Goal: Information Seeking & Learning: Check status

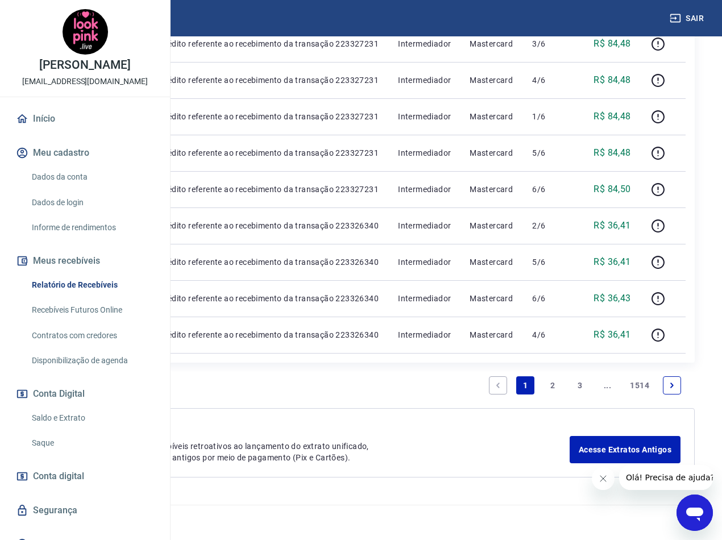
scroll to position [1131, 0]
click at [550, 384] on link "2" at bounding box center [552, 385] width 18 height 18
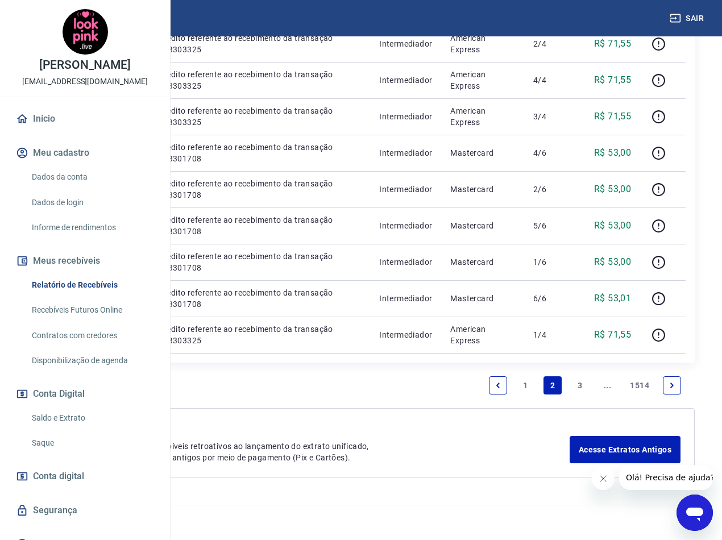
scroll to position [1131, 0]
click at [581, 385] on link "3" at bounding box center [580, 385] width 18 height 18
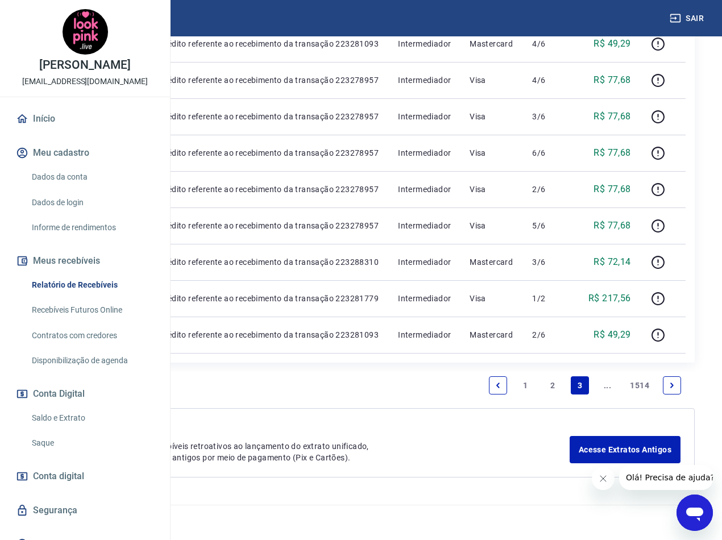
scroll to position [1131, 0]
click at [602, 481] on icon "회사에서 보낸 메시지 닫기" at bounding box center [602, 478] width 9 height 9
click at [670, 389] on icon "Next page" at bounding box center [672, 385] width 8 height 8
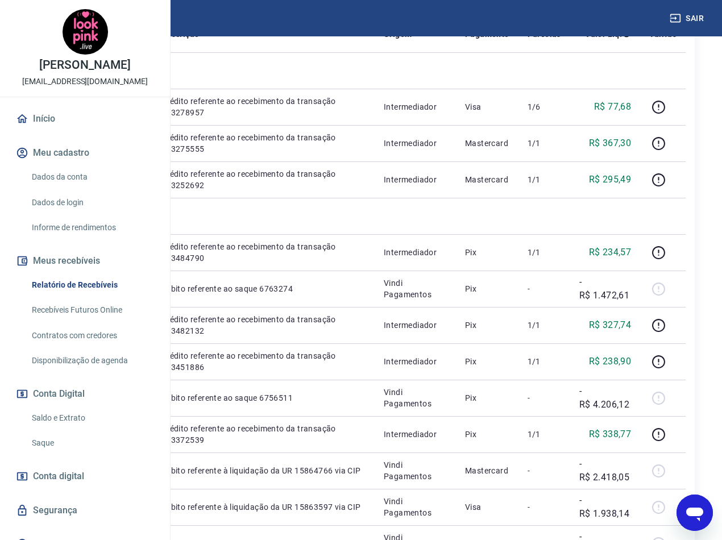
scroll to position [227, 0]
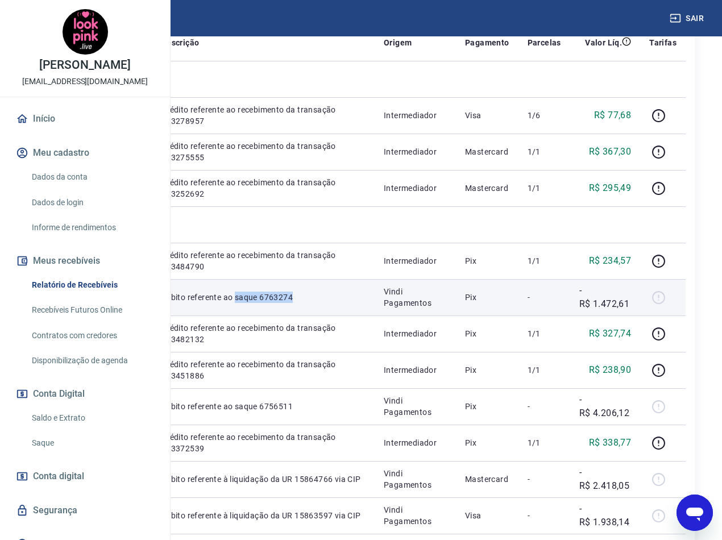
drag, startPoint x: 368, startPoint y: 414, endPoint x: 326, endPoint y: 405, distance: 43.0
click at [326, 303] on p "Débito referente ao saque 6763274" at bounding box center [263, 297] width 204 height 11
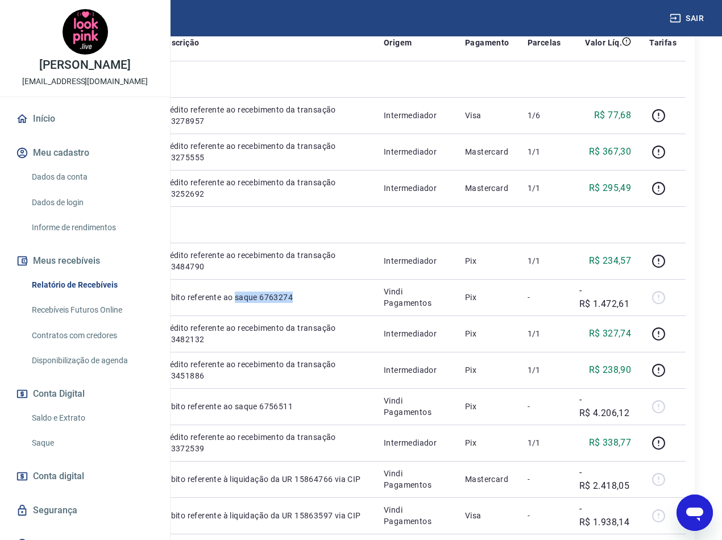
copy p "saque 6763274"
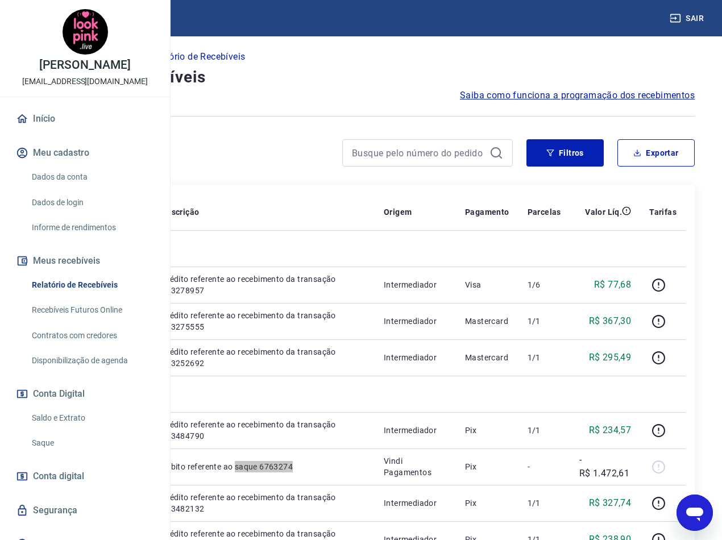
scroll to position [57, 0]
